Goal: Navigation & Orientation: Find specific page/section

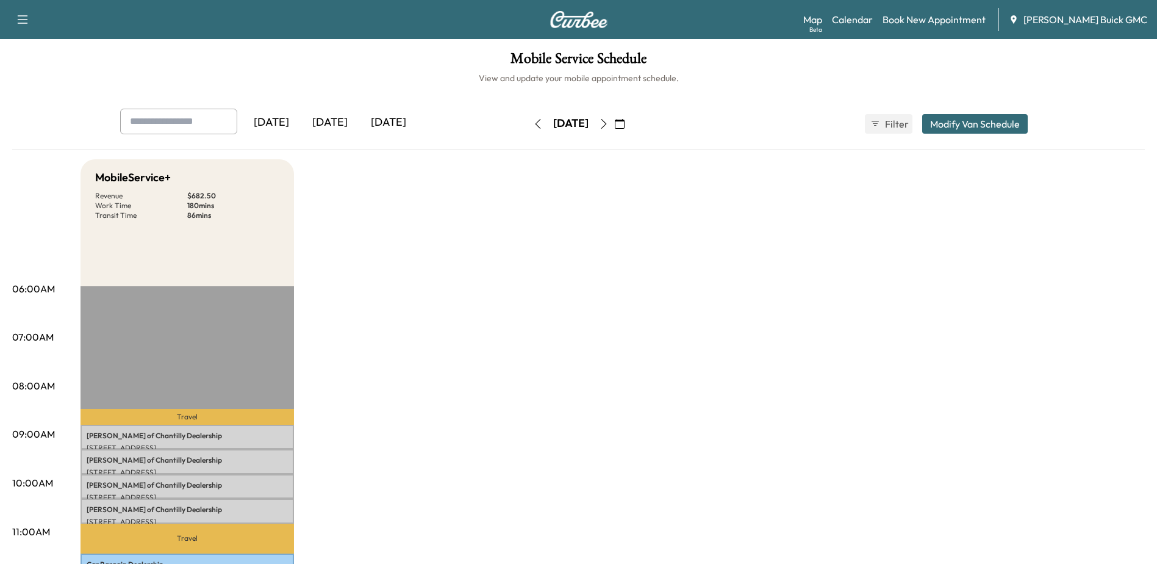
scroll to position [122, 0]
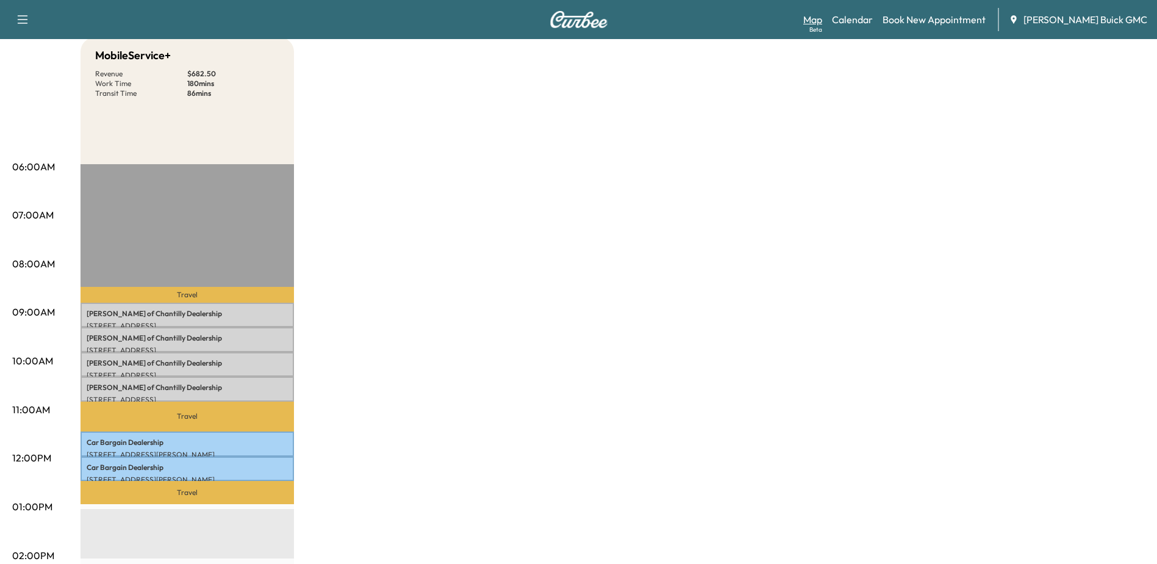
click at [822, 21] on link "Map Beta" at bounding box center [813, 19] width 19 height 15
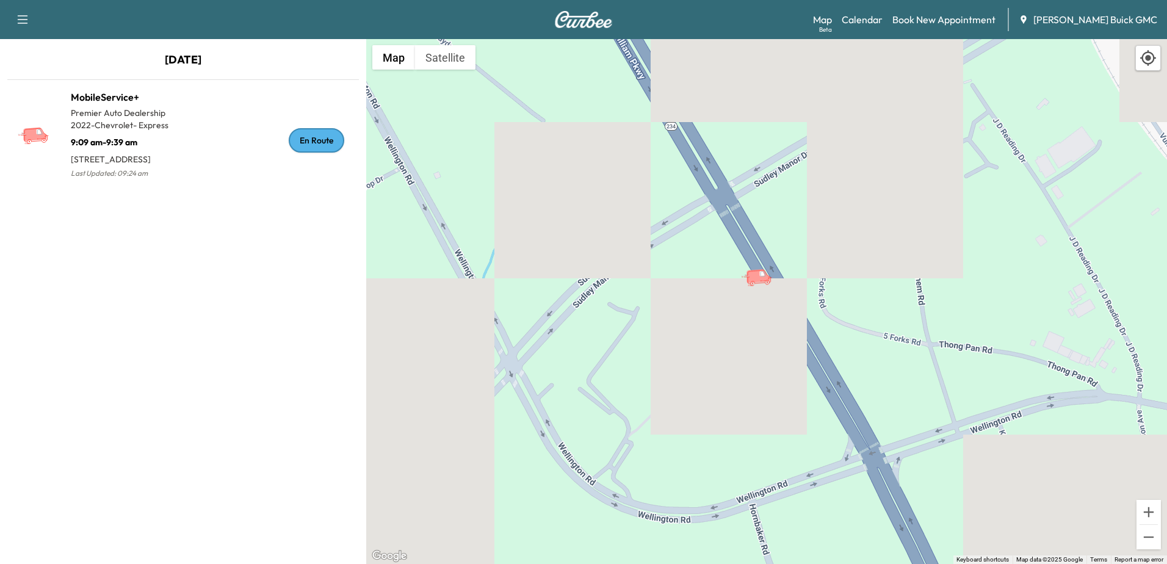
drag, startPoint x: 1002, startPoint y: 310, endPoint x: 823, endPoint y: 258, distance: 186.7
click at [827, 262] on div "To activate drag with keyboard, press Alt + Enter. Once in keyboard drag state,…" at bounding box center [766, 301] width 800 height 525
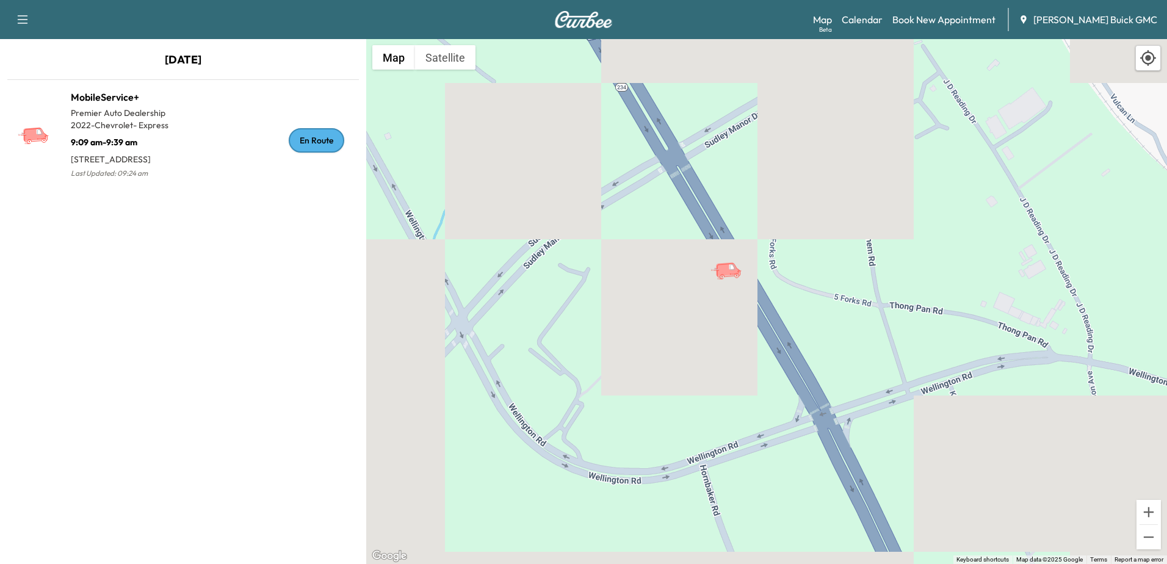
drag, startPoint x: 944, startPoint y: 279, endPoint x: 890, endPoint y: 253, distance: 60.0
click at [892, 253] on div "To activate drag with keyboard, press Alt + Enter. Once in keyboard drag state,…" at bounding box center [766, 301] width 800 height 525
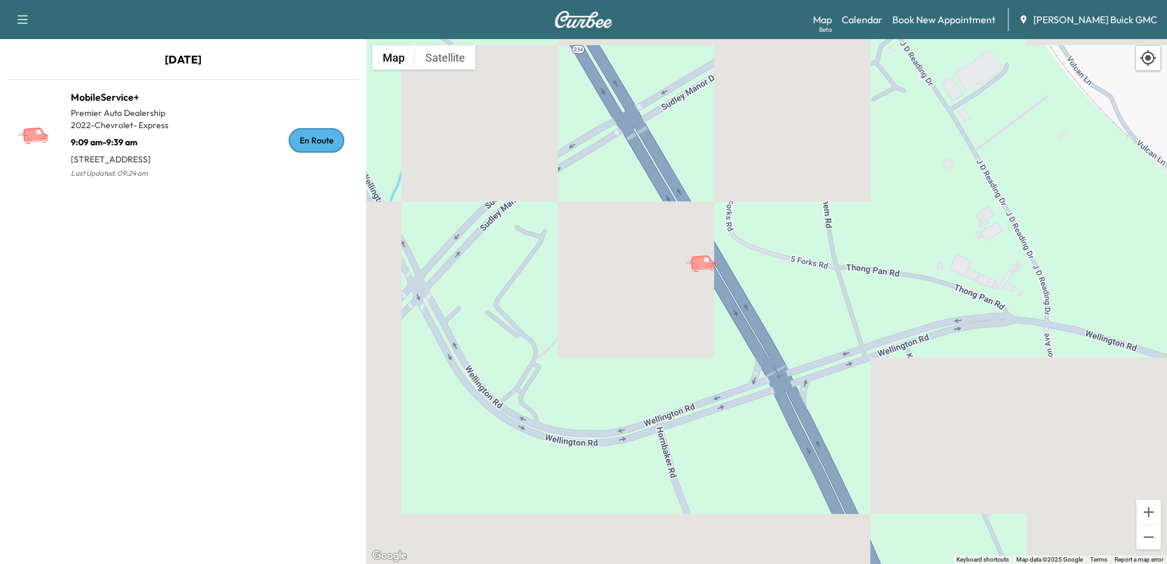
drag, startPoint x: 878, startPoint y: 314, endPoint x: 846, endPoint y: 281, distance: 46.2
click at [846, 281] on div "To activate drag with keyboard, press Alt + Enter. Once in keyboard drag state,…" at bounding box center [766, 301] width 800 height 525
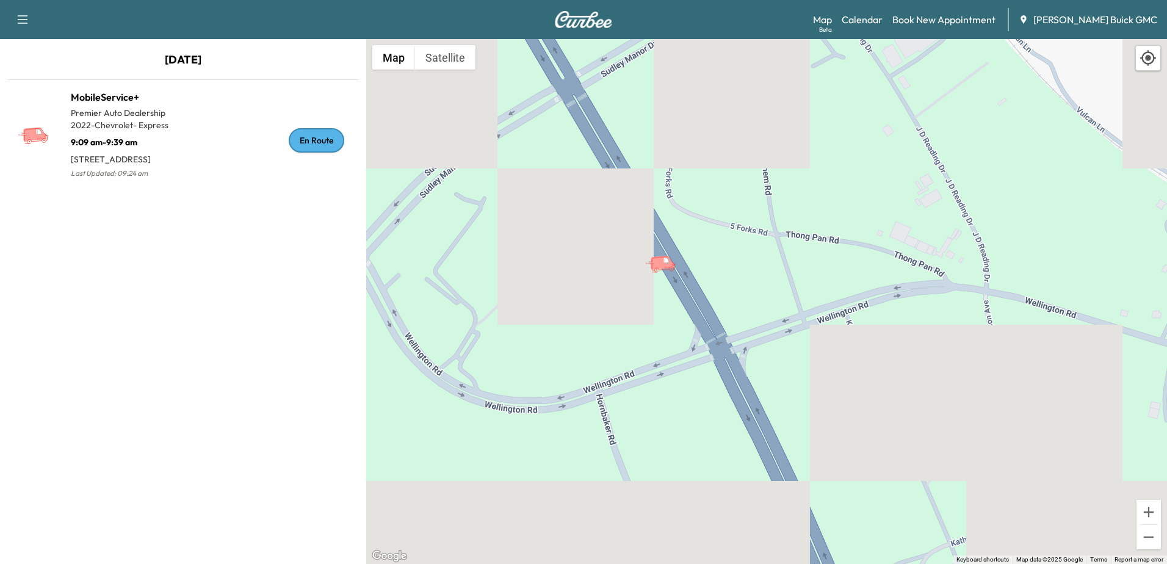
drag, startPoint x: 859, startPoint y: 303, endPoint x: 794, endPoint y: 267, distance: 74.3
click at [794, 267] on div "To activate drag with keyboard, press Alt + Enter. Once in keyboard drag state,…" at bounding box center [766, 301] width 800 height 525
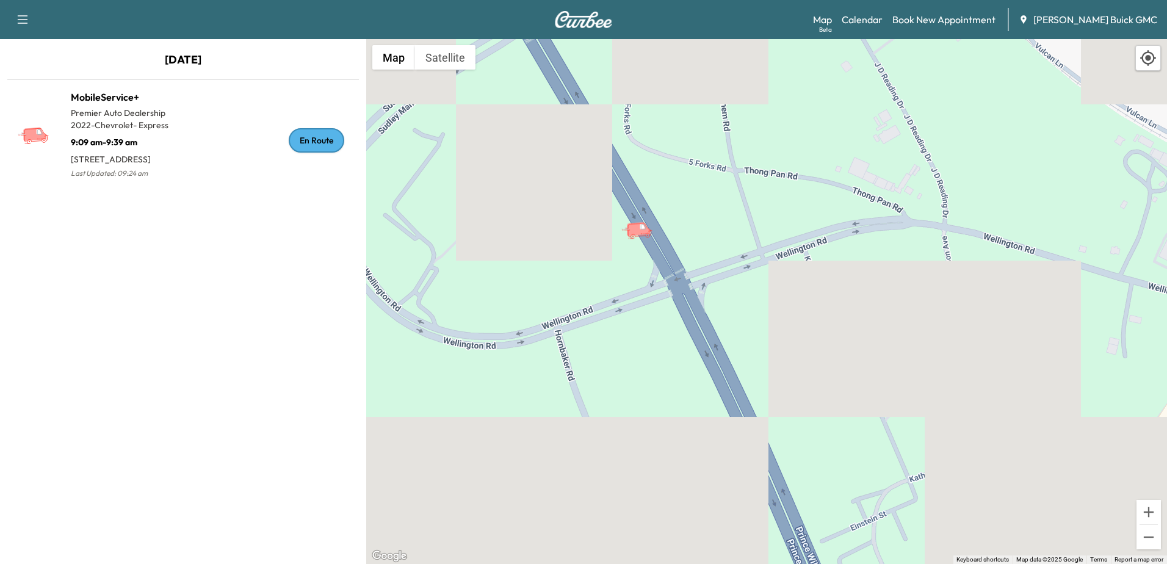
drag, startPoint x: 801, startPoint y: 344, endPoint x: 761, endPoint y: 279, distance: 75.3
click at [761, 279] on div "To activate drag with keyboard, press Alt + Enter. Once in keyboard drag state,…" at bounding box center [766, 301] width 800 height 525
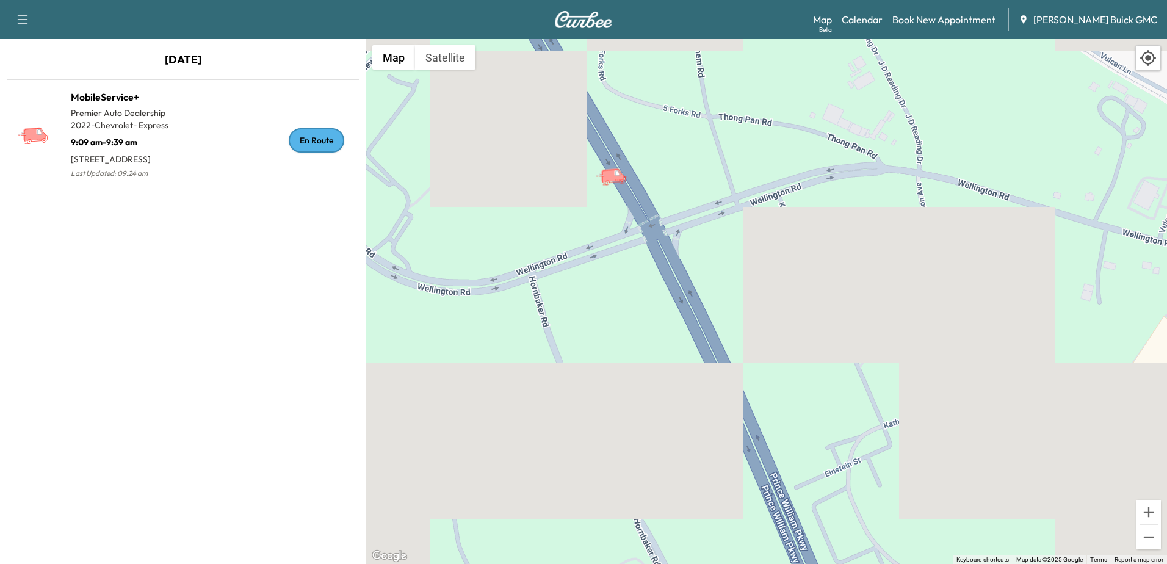
drag, startPoint x: 811, startPoint y: 313, endPoint x: 783, endPoint y: 261, distance: 59.2
click at [783, 261] on div "To activate drag with keyboard, press Alt + Enter. Once in keyboard drag state,…" at bounding box center [766, 301] width 800 height 525
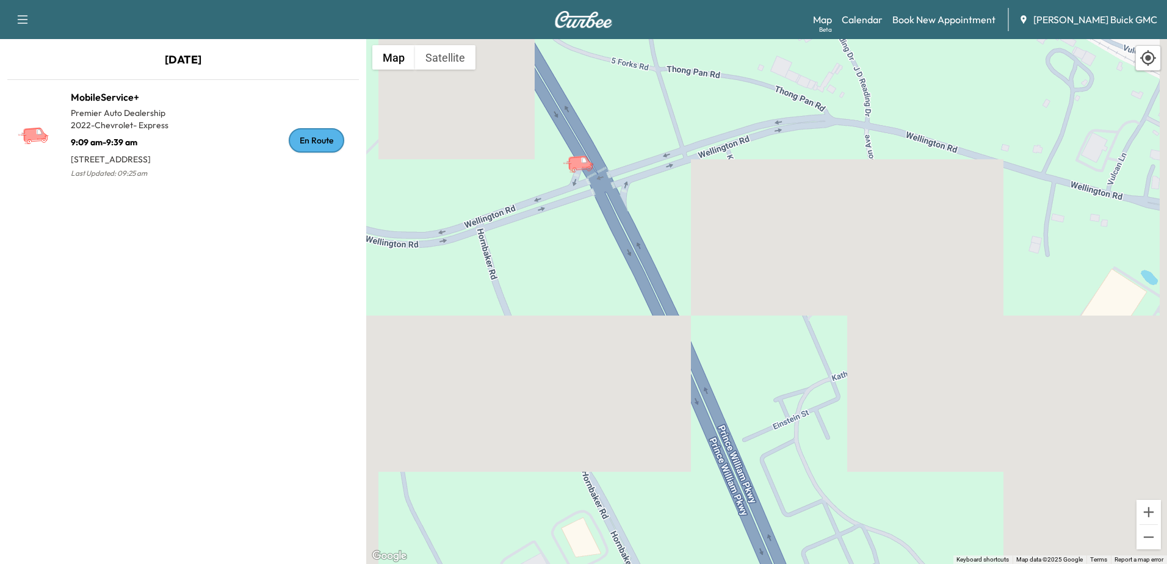
drag, startPoint x: 833, startPoint y: 371, endPoint x: 758, endPoint y: 293, distance: 108.3
click at [758, 293] on div "To activate drag with keyboard, press Alt + Enter. Once in keyboard drag state,…" at bounding box center [766, 301] width 800 height 525
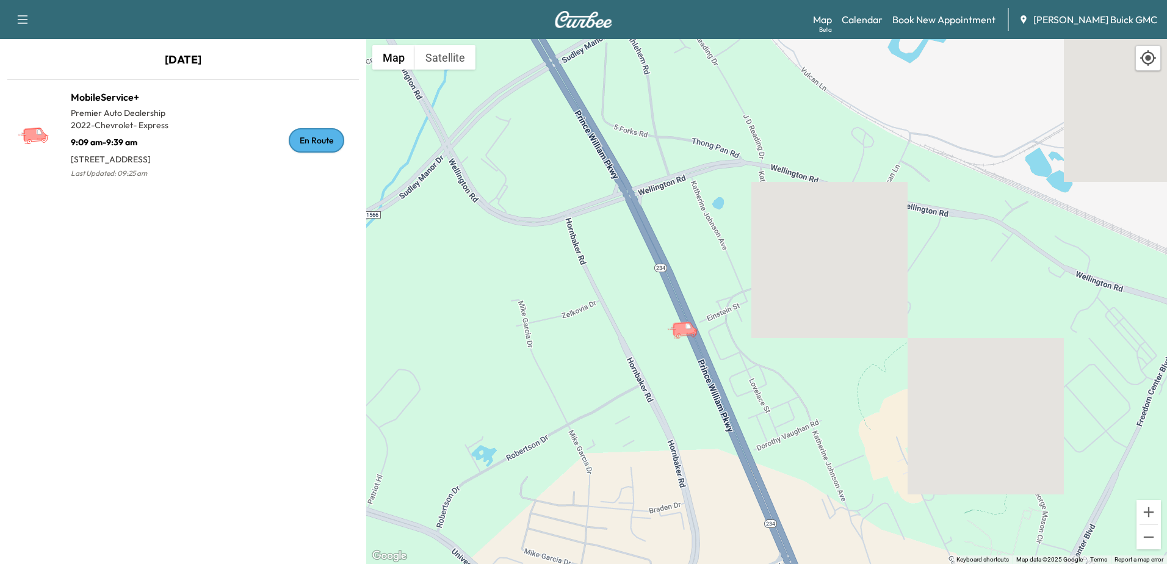
drag, startPoint x: 736, startPoint y: 401, endPoint x: 696, endPoint y: 360, distance: 57.4
click at [696, 360] on div "To activate drag with keyboard, press Alt + Enter. Once in keyboard drag state,…" at bounding box center [766, 301] width 800 height 525
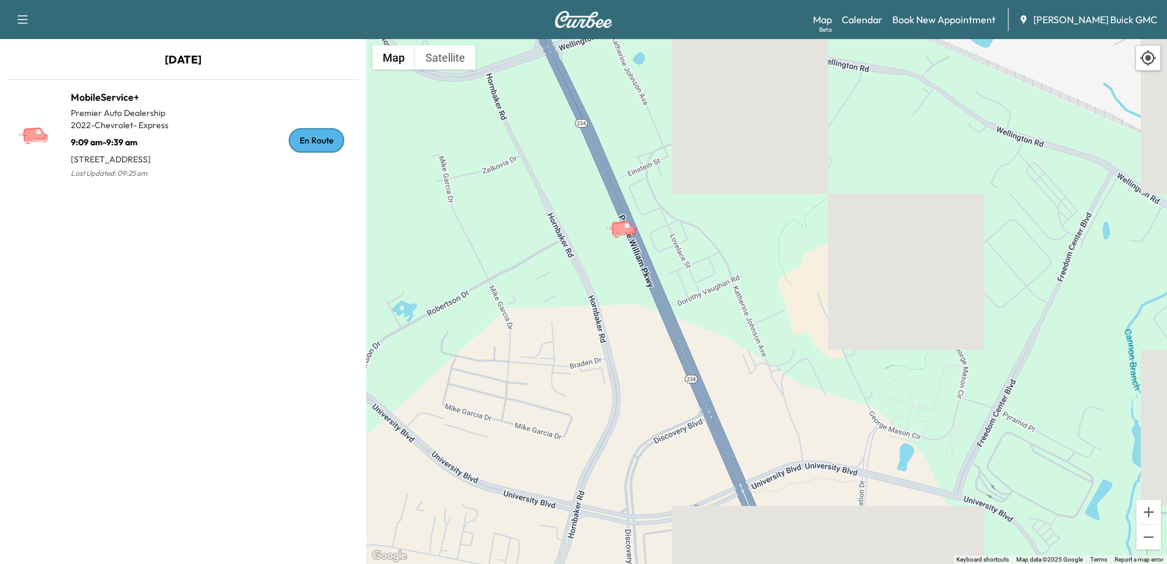
drag, startPoint x: 744, startPoint y: 414, endPoint x: 700, endPoint y: 300, distance: 122.3
click at [700, 300] on div "To activate drag with keyboard, press Alt + Enter. Once in keyboard drag state,…" at bounding box center [766, 301] width 800 height 525
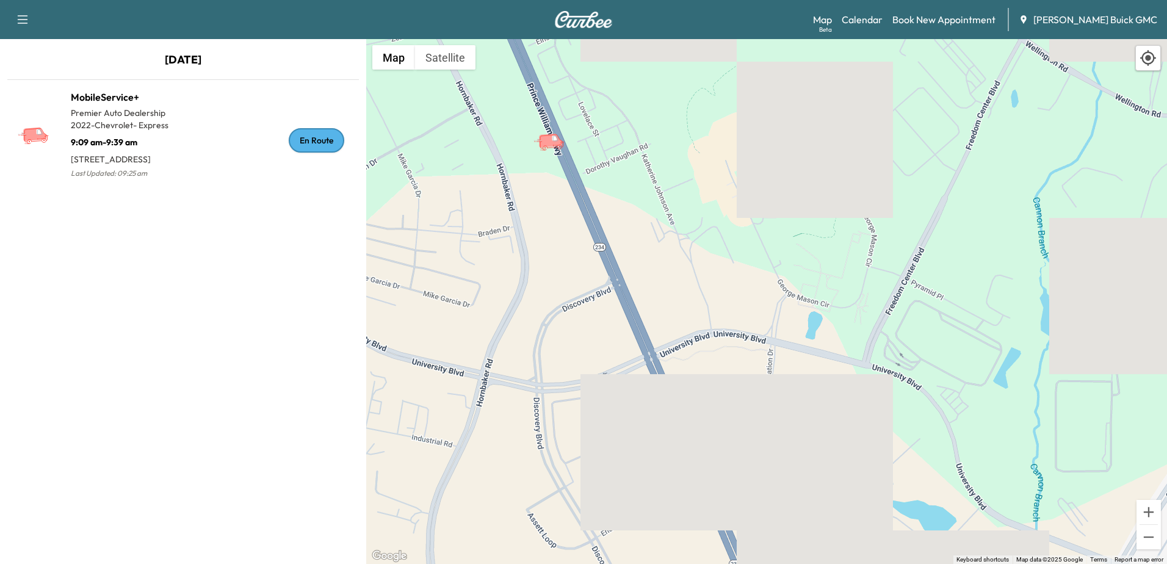
drag, startPoint x: 747, startPoint y: 323, endPoint x: 705, endPoint y: 243, distance: 90.3
click at [705, 243] on div "To activate drag with keyboard, press Alt + Enter. Once in keyboard drag state,…" at bounding box center [766, 301] width 800 height 525
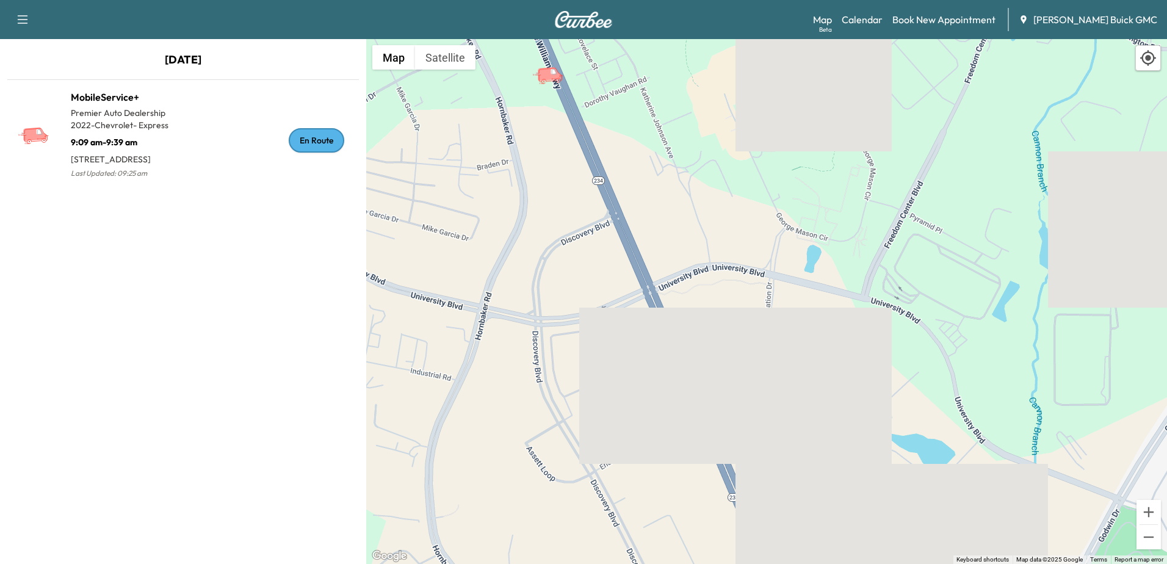
drag, startPoint x: 741, startPoint y: 388, endPoint x: 744, endPoint y: 323, distance: 65.4
click at [744, 323] on div "To activate drag with keyboard, press Alt + Enter. Once in keyboard drag state,…" at bounding box center [766, 301] width 800 height 525
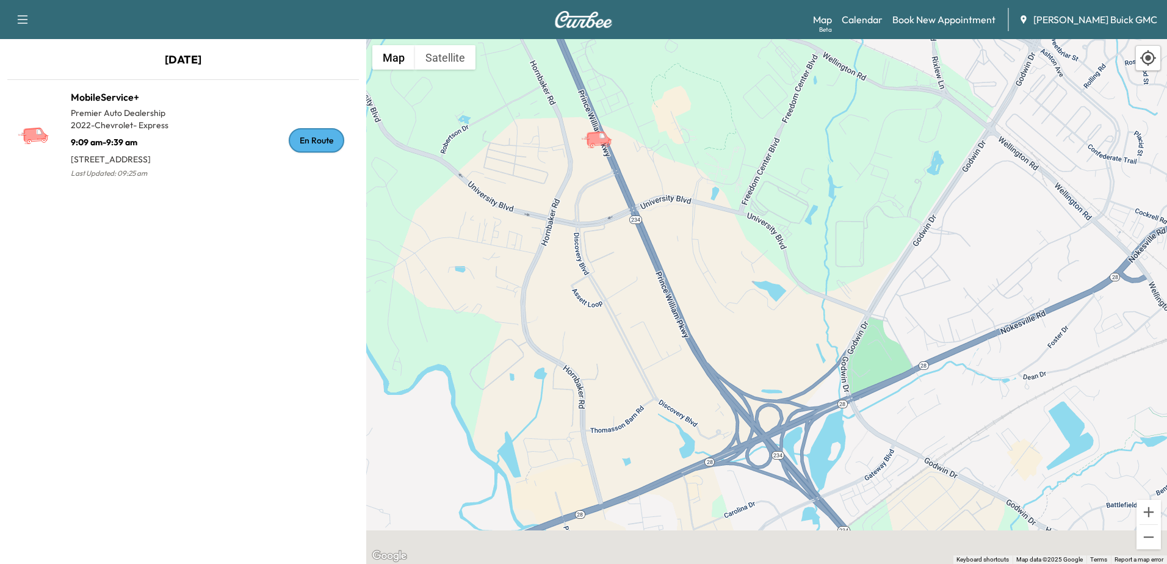
drag, startPoint x: 740, startPoint y: 354, endPoint x: 683, endPoint y: 286, distance: 88.8
click at [683, 286] on div "To activate drag with keyboard, press Alt + Enter. Once in keyboard drag state,…" at bounding box center [766, 301] width 800 height 525
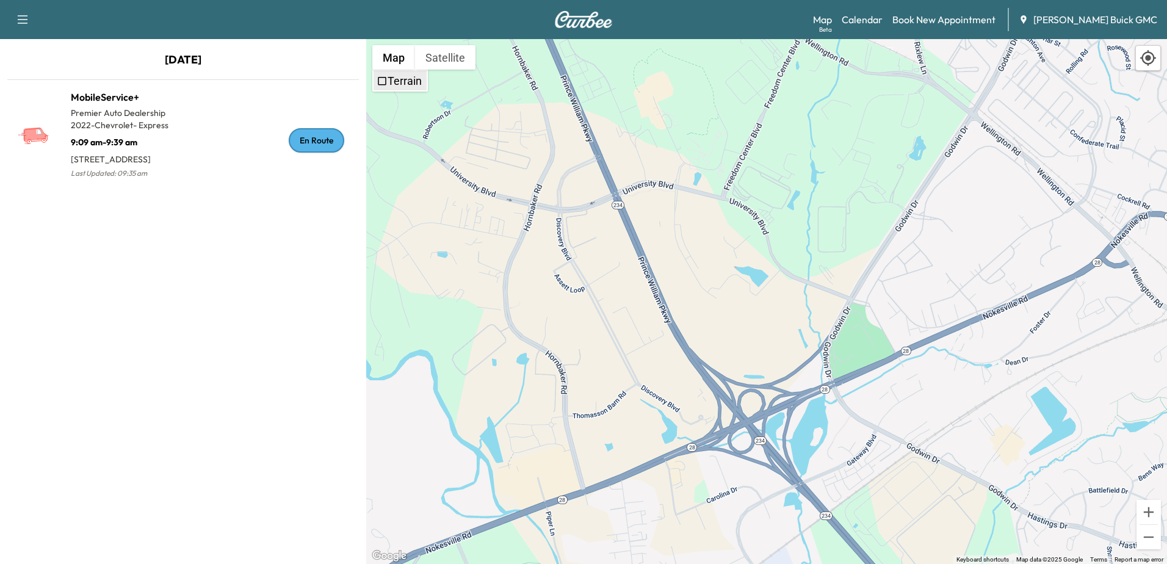
drag, startPoint x: 378, startPoint y: 71, endPoint x: 384, endPoint y: 63, distance: 9.2
click at [381, 67] on div "Map Terrain" at bounding box center [393, 57] width 43 height 24
drag, startPoint x: 435, startPoint y: 54, endPoint x: 451, endPoint y: 74, distance: 26.1
click at [436, 54] on button "Satellite" at bounding box center [445, 57] width 60 height 24
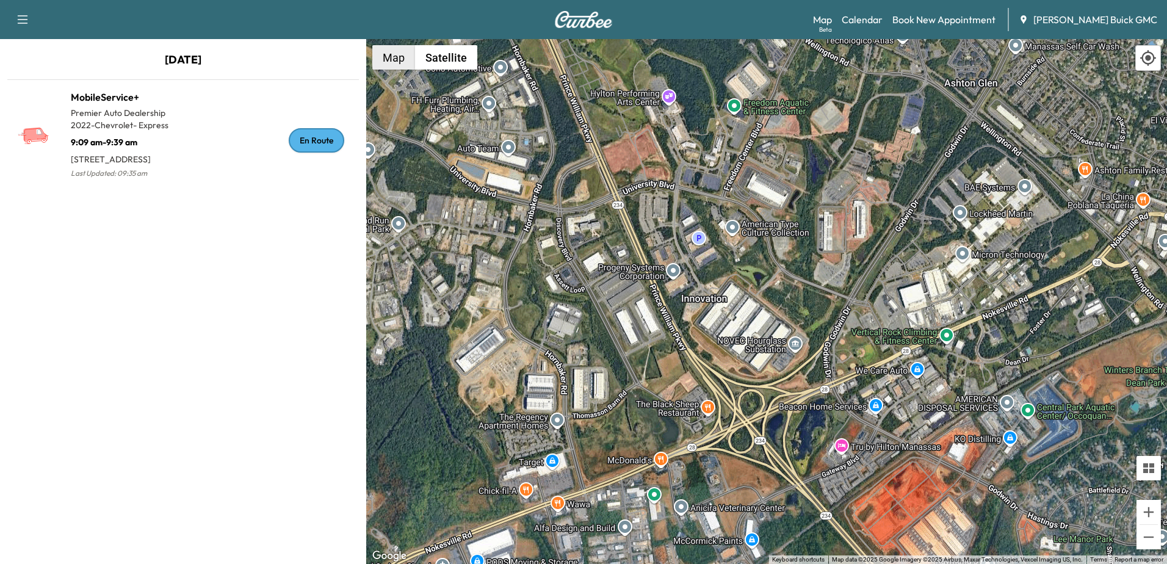
click at [399, 57] on button "Map" at bounding box center [393, 57] width 43 height 24
